Goal: Information Seeking & Learning: Learn about a topic

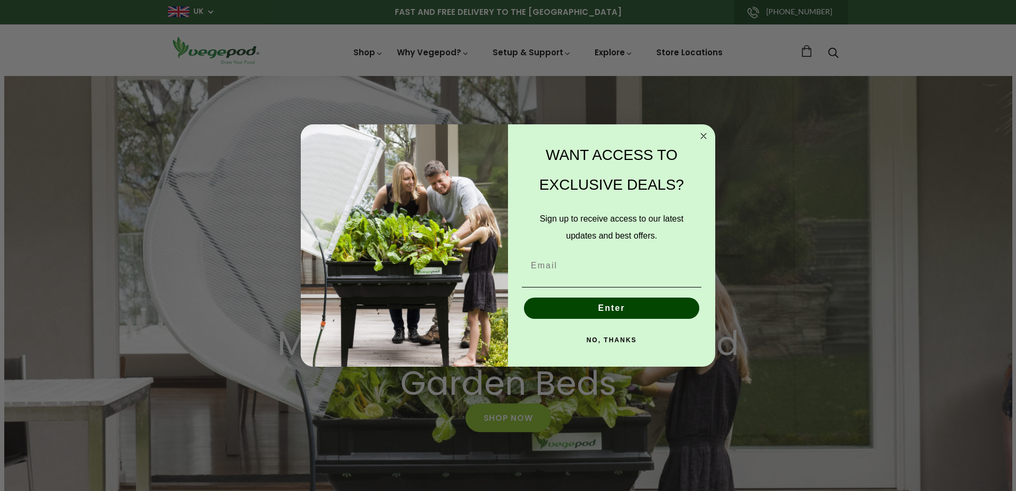
click at [703, 134] on circle "Close dialog" at bounding box center [704, 136] width 12 height 12
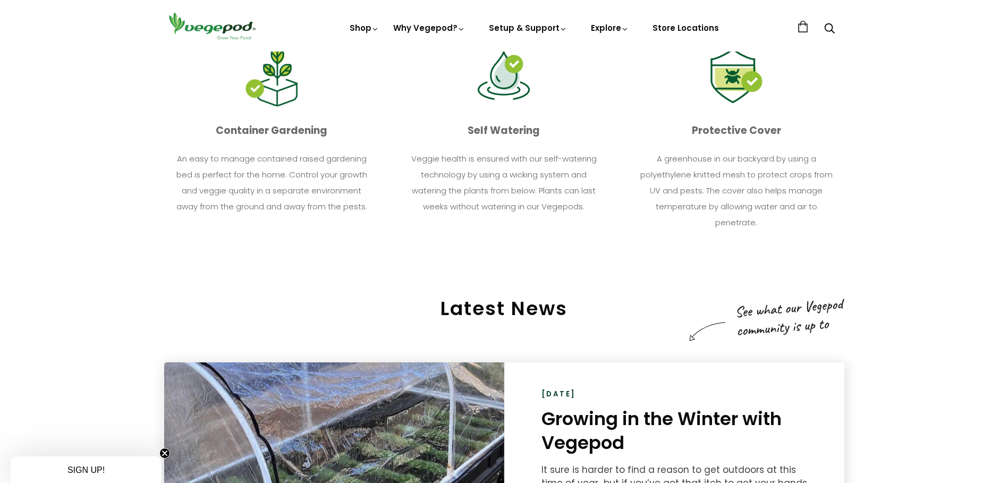
scroll to position [0, 487]
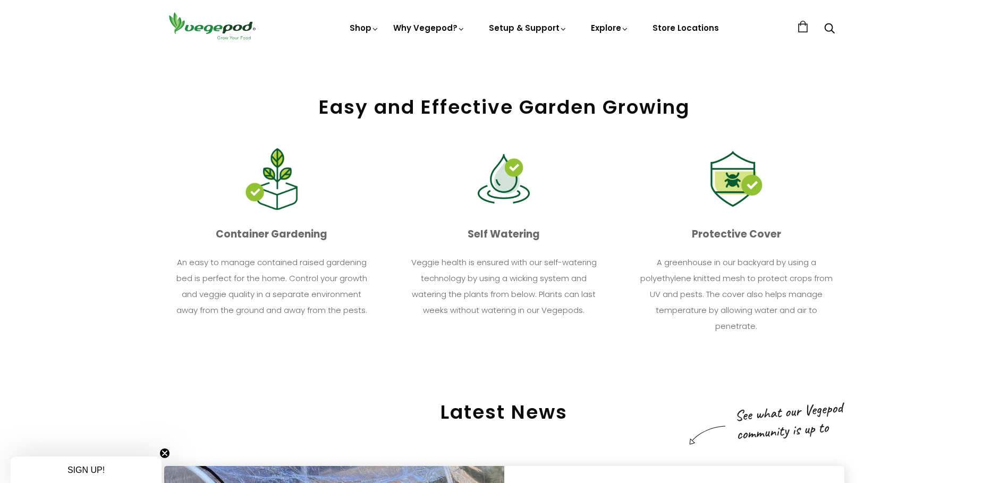
scroll to position [1331, 0]
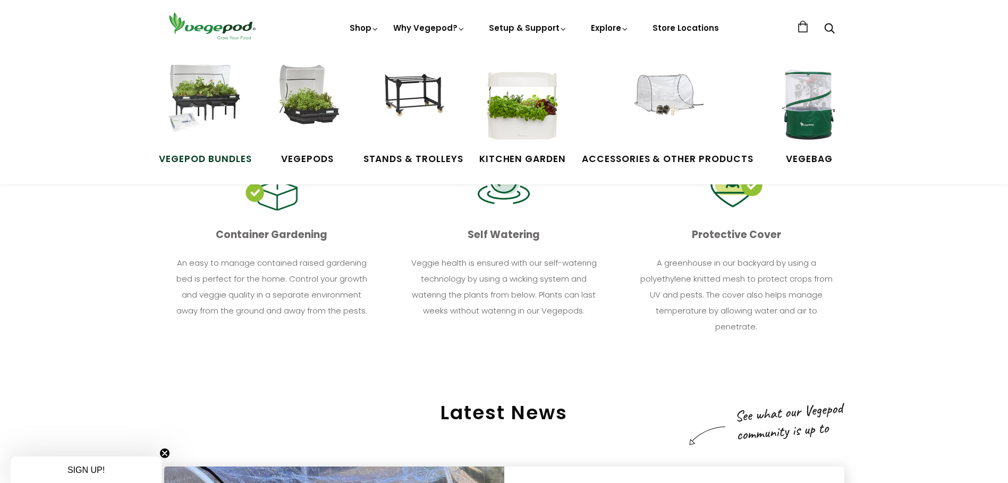
click at [234, 107] on img at bounding box center [205, 105] width 80 height 80
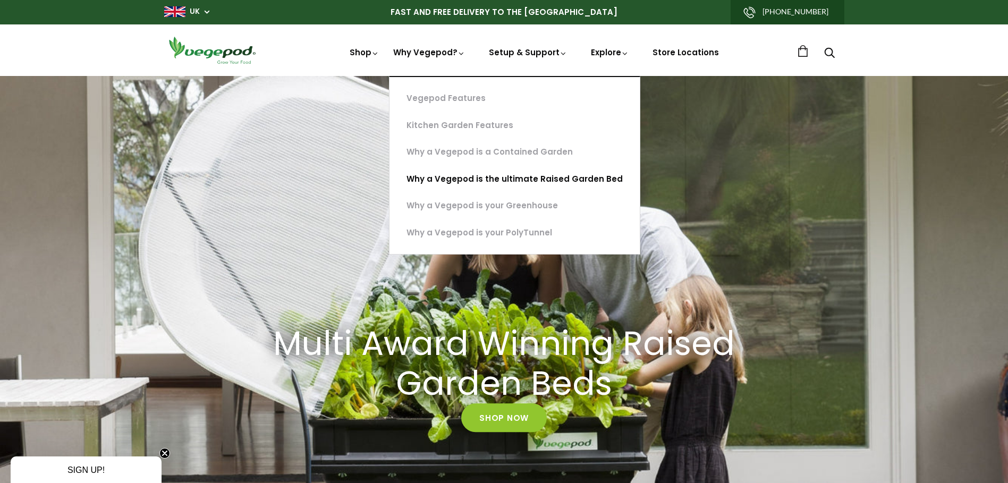
scroll to position [0, 1460]
click at [456, 180] on link "Why a Vegepod is the ultimate Raised Garden Bed" at bounding box center [515, 179] width 250 height 27
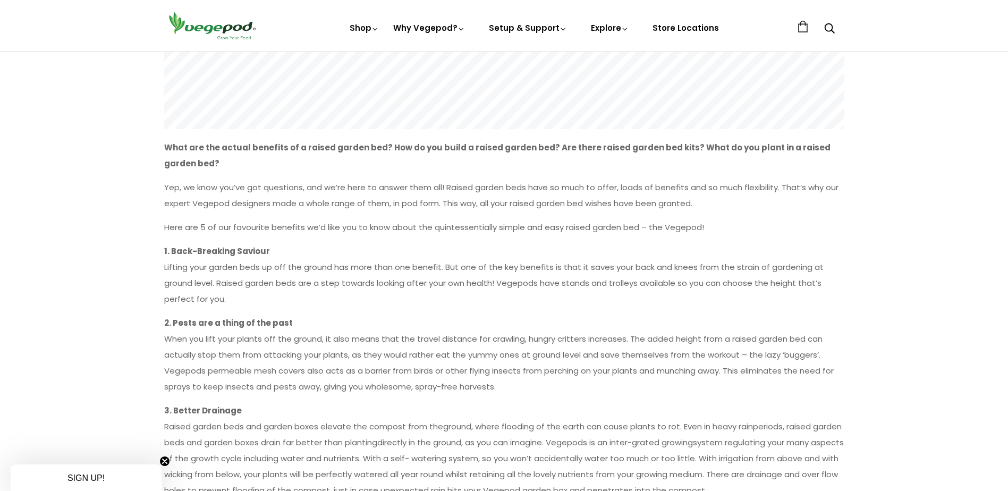
scroll to position [106, 0]
